Goal: Find contact information: Find contact information

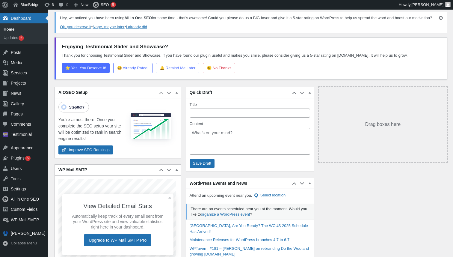
scroll to position [16, 0]
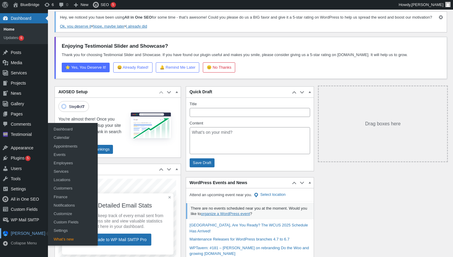
click at [16, 233] on div "[PERSON_NAME]" at bounding box center [24, 233] width 48 height 10
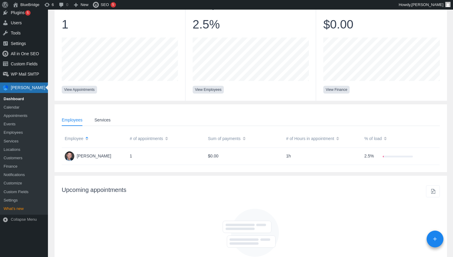
scroll to position [119, 0]
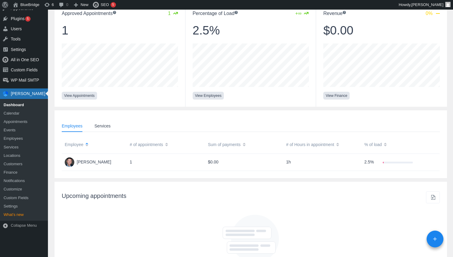
click at [146, 150] on div "# of appointments" at bounding box center [166, 145] width 78 height 10
click at [108, 131] on div "Services" at bounding box center [99, 126] width 22 height 12
click at [73, 130] on div "Employees" at bounding box center [75, 126] width 27 height 12
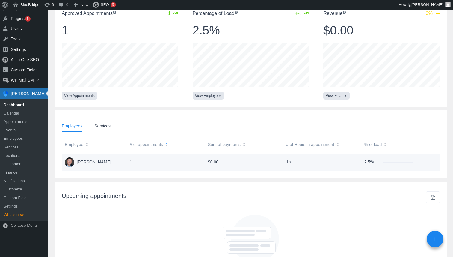
click at [92, 167] on div "Cruz Barragan" at bounding box center [94, 162] width 65 height 10
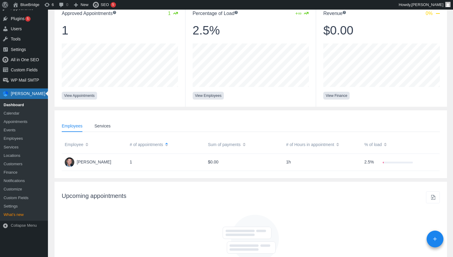
click at [151, 148] on div "# of appointments" at bounding box center [166, 145] width 78 height 10
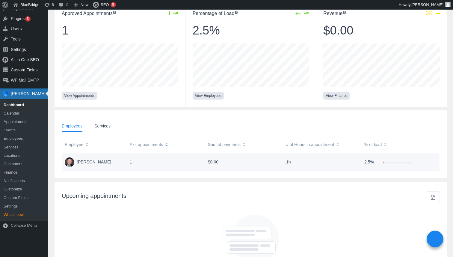
click at [131, 165] on div "1" at bounding box center [166, 162] width 78 height 7
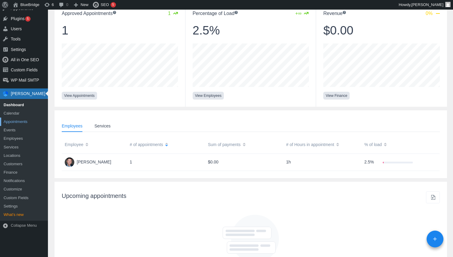
click at [17, 121] on link "Appointments" at bounding box center [24, 122] width 48 height 8
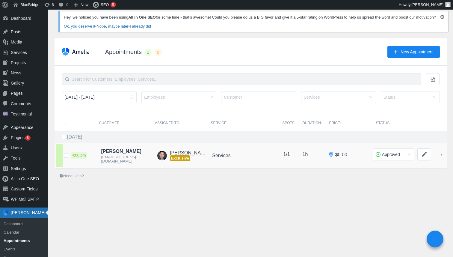
click at [124, 162] on span "[EMAIL_ADDRESS][DOMAIN_NAME]" at bounding box center [127, 159] width 52 height 9
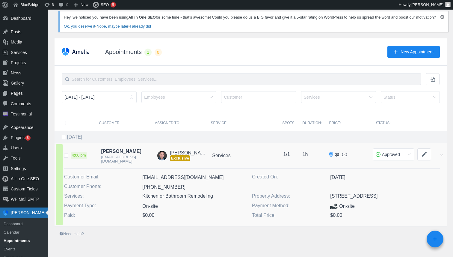
drag, startPoint x: 192, startPoint y: 181, endPoint x: 141, endPoint y: 182, distance: 51.3
click at [141, 182] on div "Customer Email: awatts13@yahoo.com" at bounding box center [158, 178] width 188 height 10
copy div "awatts13@yahoo.com"
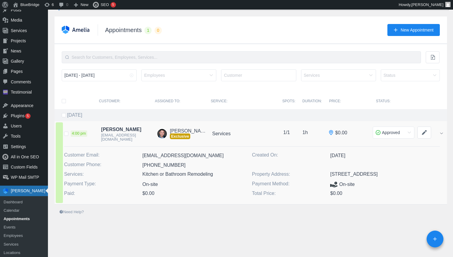
scroll to position [75, 0]
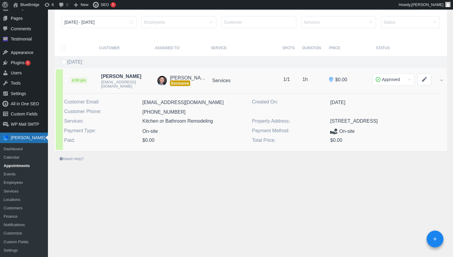
drag, startPoint x: 176, startPoint y: 117, endPoint x: 148, endPoint y: 116, distance: 27.9
click at [148, 116] on div "+13308583994" at bounding box center [197, 112] width 110 height 8
copy link "3308583994"
drag, startPoint x: 330, startPoint y: 123, endPoint x: 375, endPoint y: 125, distance: 44.7
click at [375, 125] on p "315 Meadowglade ln Franklin TN 37064" at bounding box center [385, 121] width 110 height 7
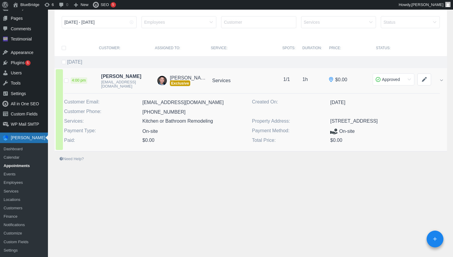
copy p "315 Meadowglade ln"
